Goal: Navigation & Orientation: Find specific page/section

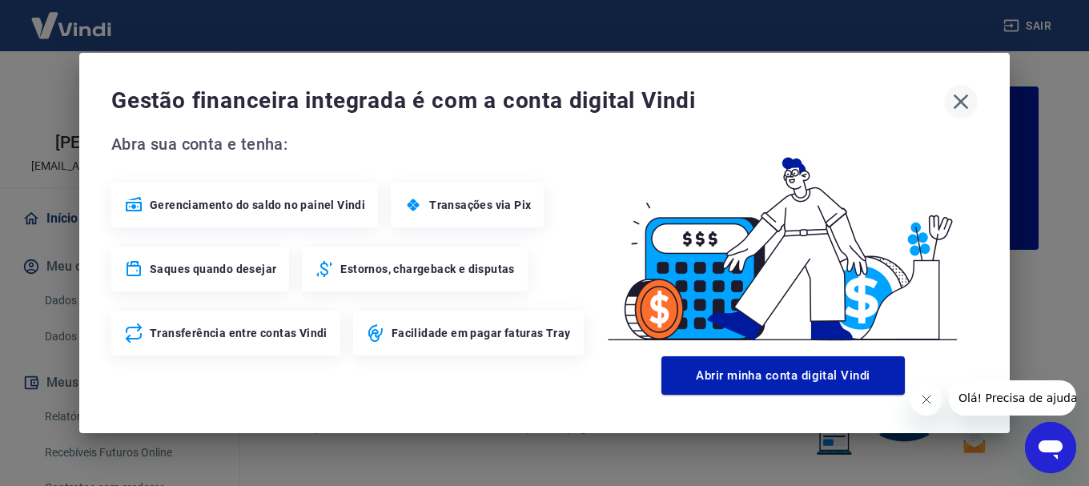
click at [971, 100] on icon "button" at bounding box center [961, 102] width 26 height 26
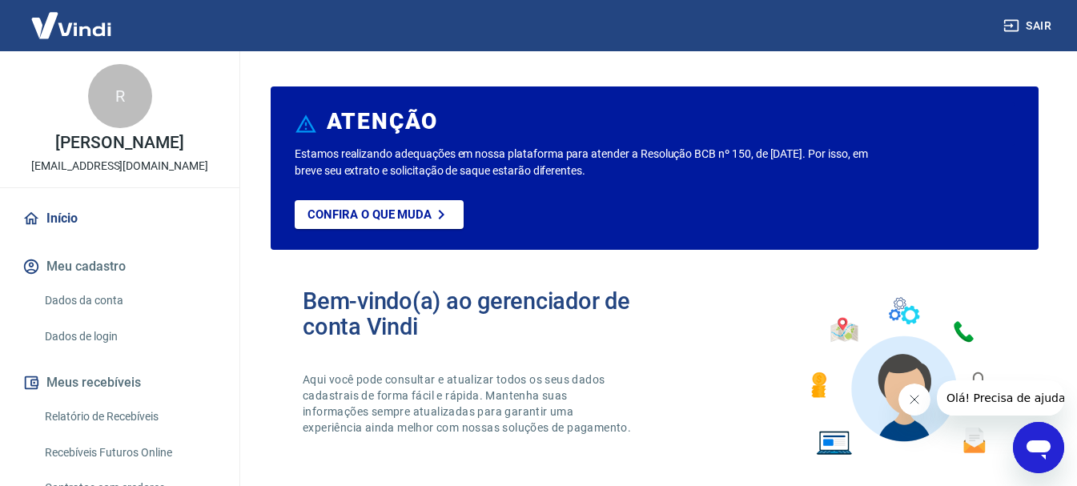
click at [915, 402] on icon "Fechar mensagem da empresa" at bounding box center [913, 399] width 13 height 13
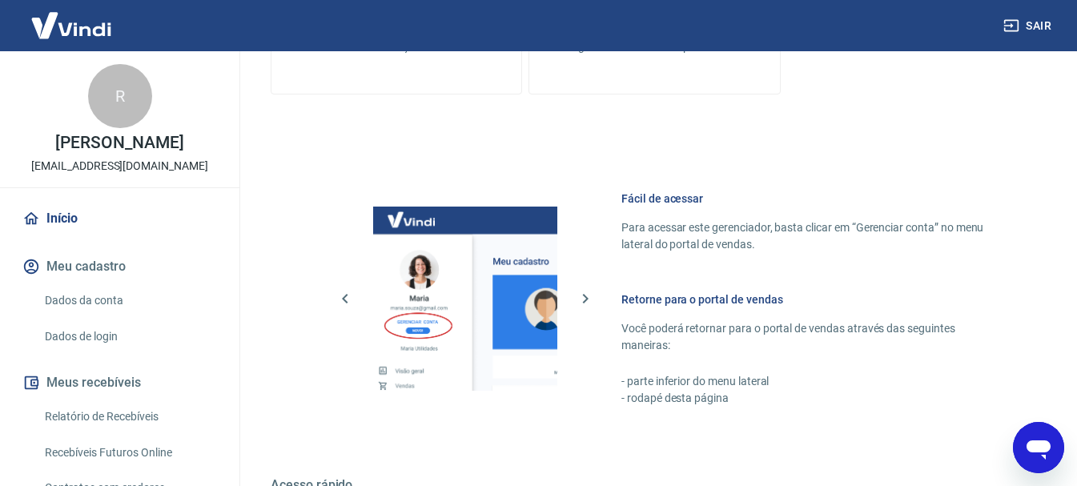
scroll to position [994, 0]
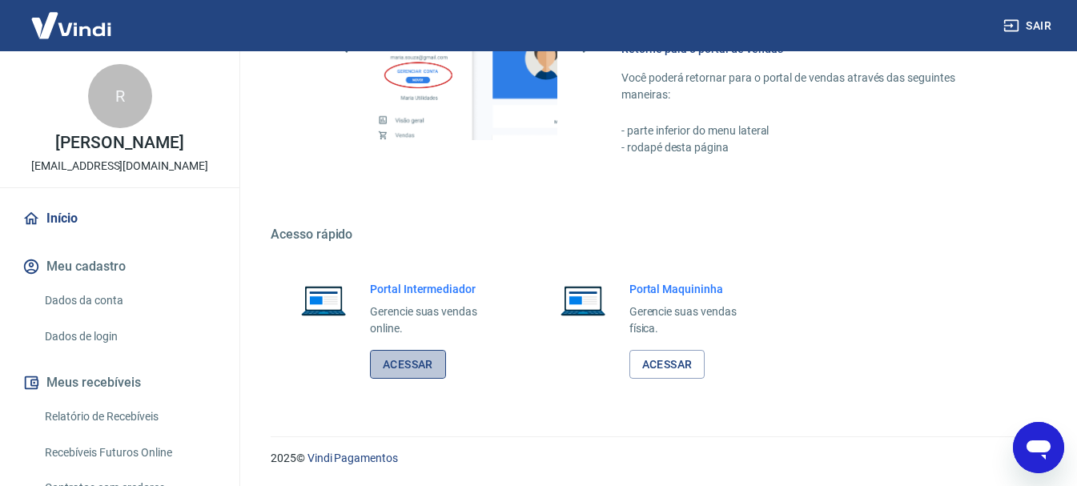
click at [423, 360] on link "Acessar" at bounding box center [408, 365] width 76 height 30
